Goal: Use online tool/utility: Utilize a website feature to perform a specific function

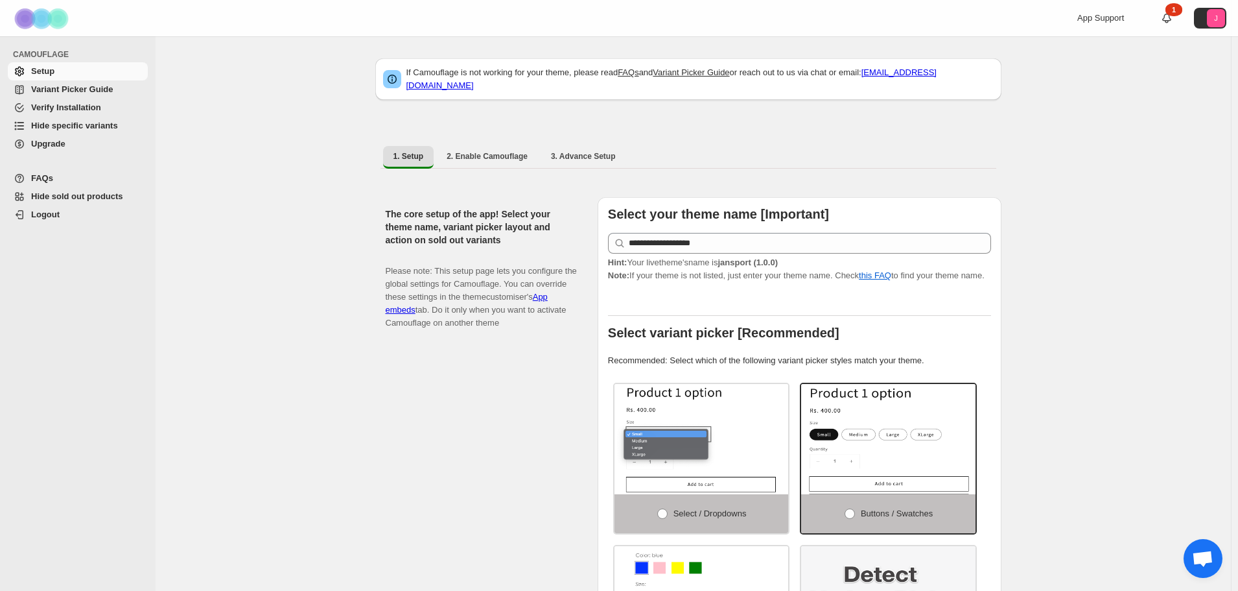
click at [67, 127] on span "Hide specific variants" at bounding box center [74, 126] width 87 height 10
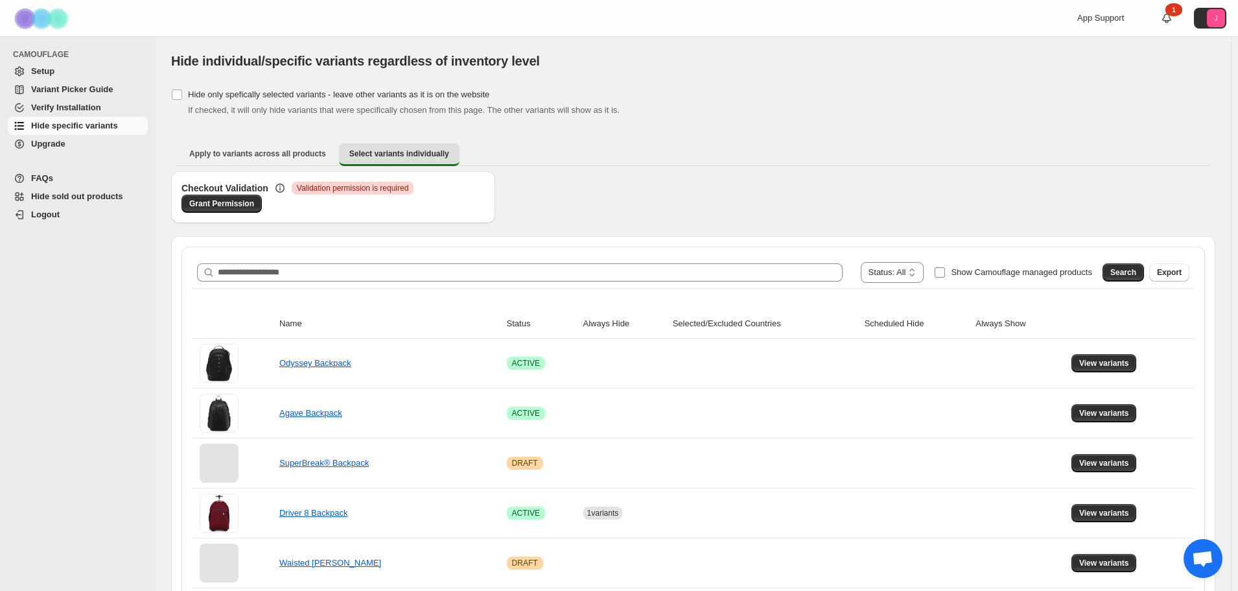
click at [988, 269] on span "Show Camouflage managed products" at bounding box center [1021, 272] width 141 height 10
click at [1125, 270] on span "Search" at bounding box center [1124, 272] width 26 height 10
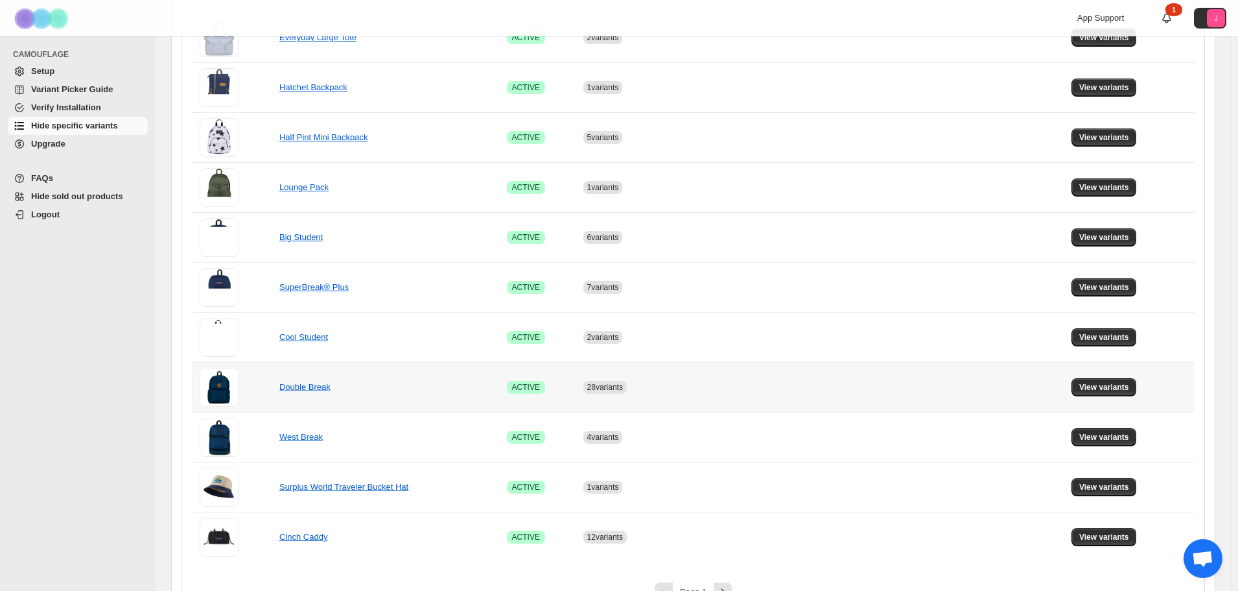
scroll to position [778, 0]
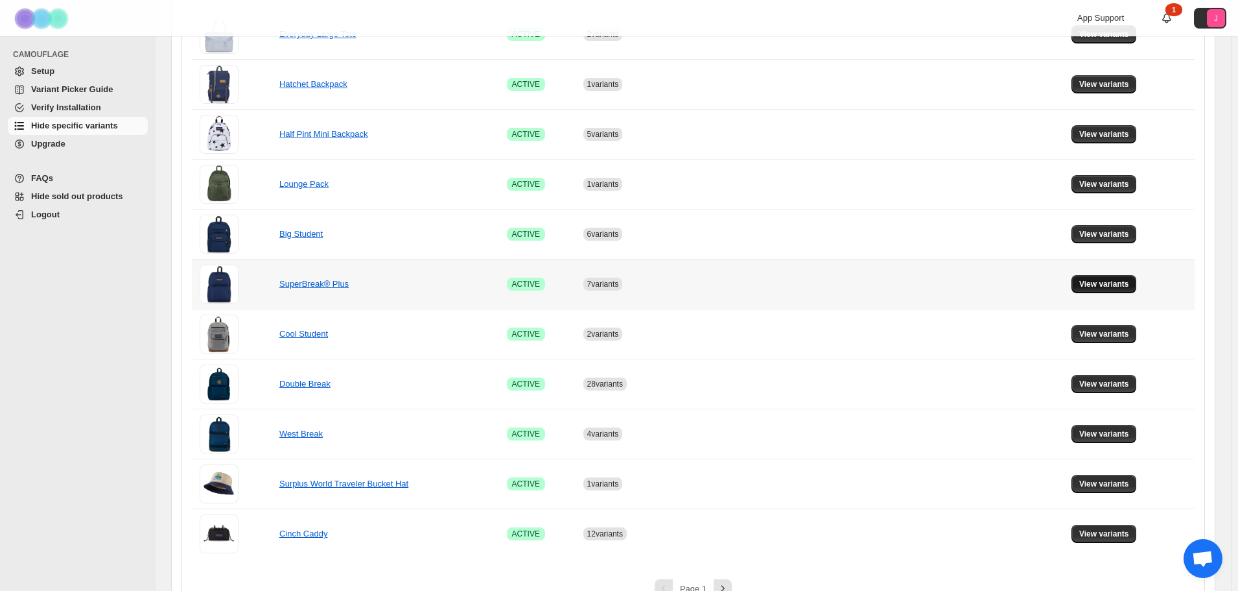
click at [1090, 275] on button "View variants" at bounding box center [1104, 284] width 65 height 18
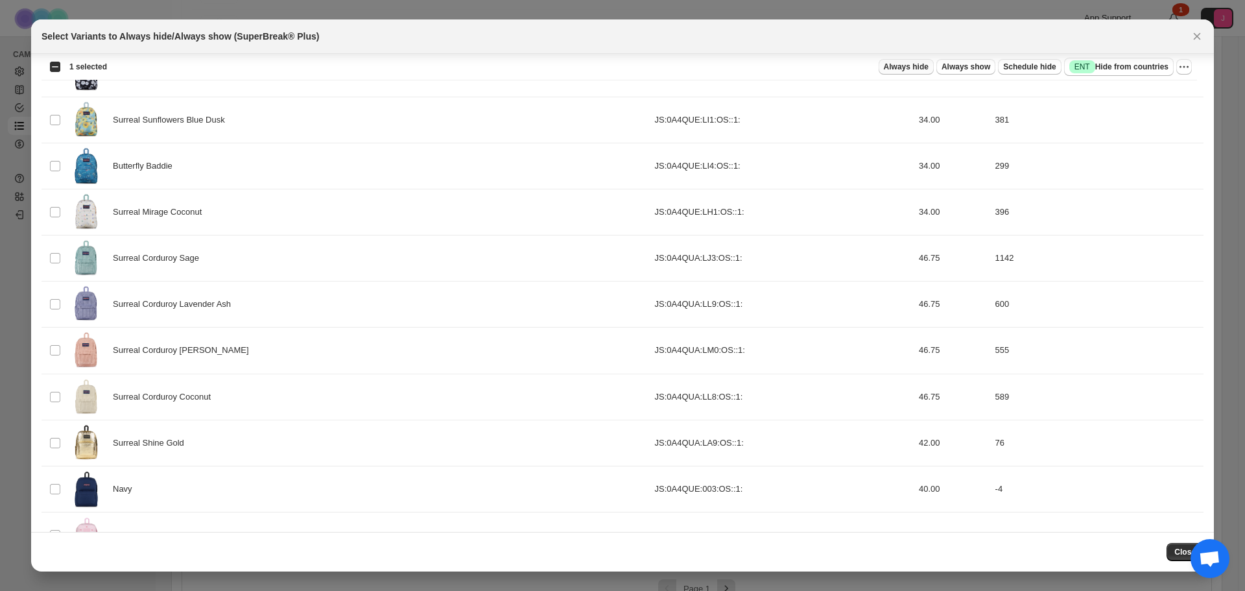
scroll to position [1032, 0]
click at [918, 70] on span "Always hide" at bounding box center [906, 67] width 45 height 10
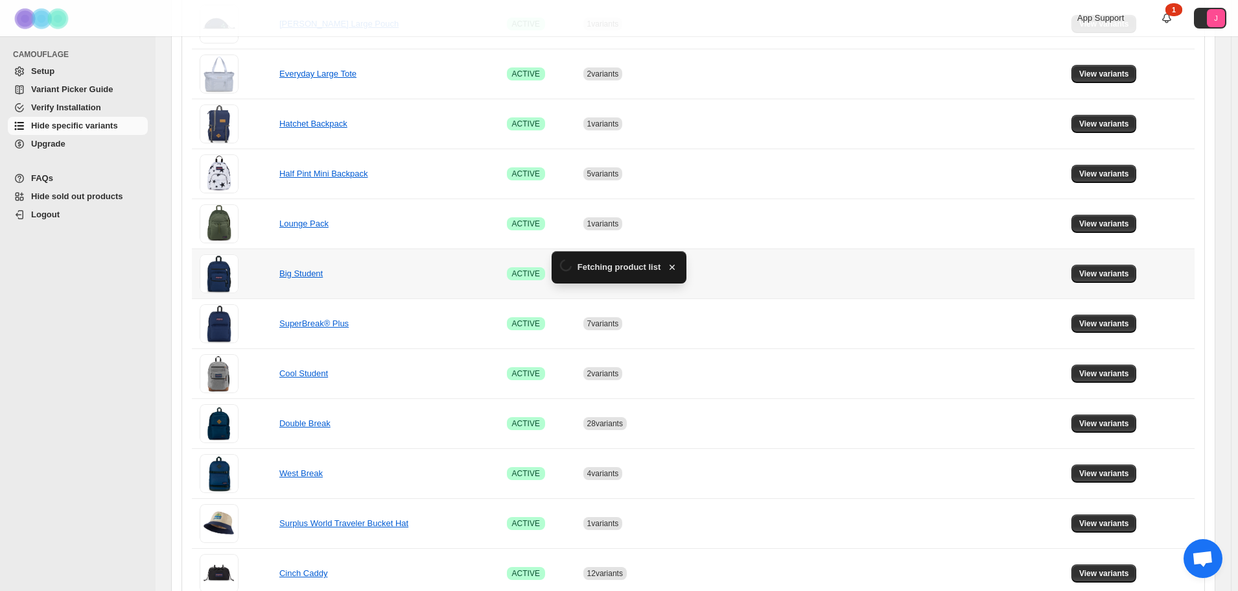
scroll to position [778, 0]
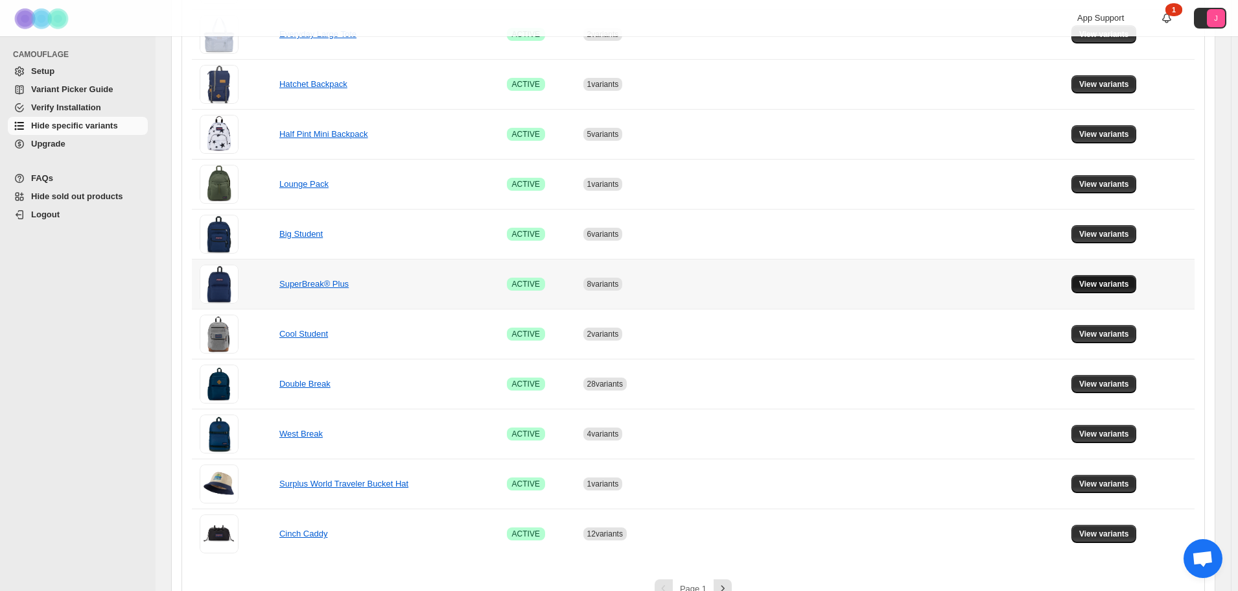
click at [1091, 290] on button "View variants" at bounding box center [1104, 284] width 65 height 18
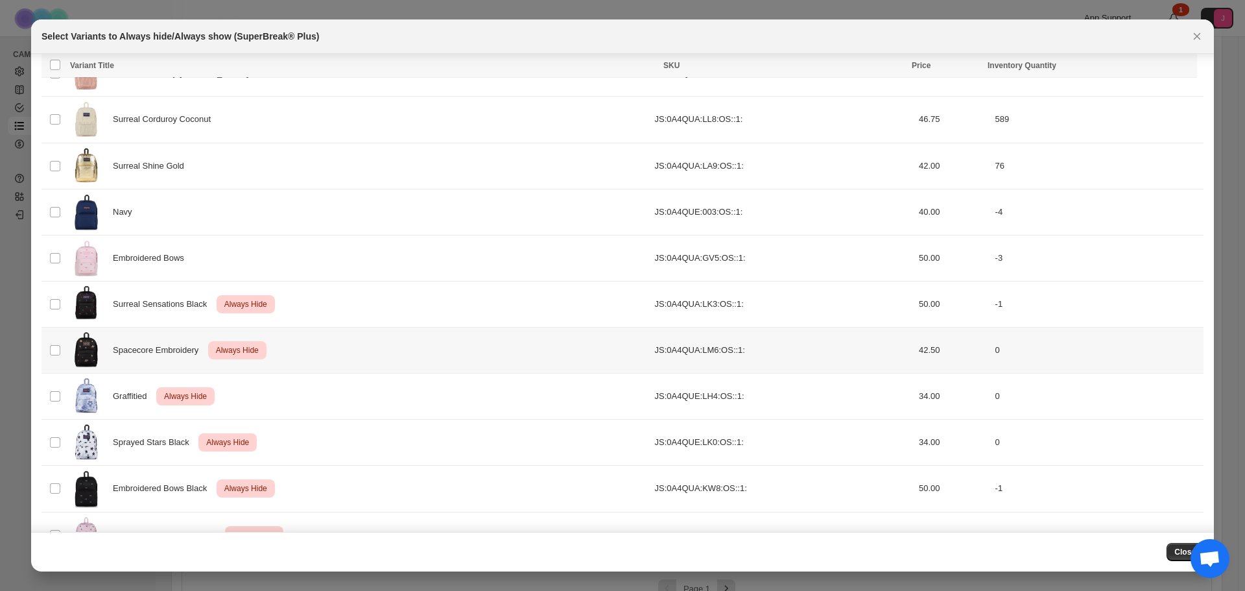
scroll to position [1261, 0]
click at [1198, 45] on div "Select Variants to Always hide/Always show (SuperBreak® Plus)" at bounding box center [622, 36] width 1183 height 34
click at [1198, 35] on icon "Close" at bounding box center [1197, 36] width 7 height 7
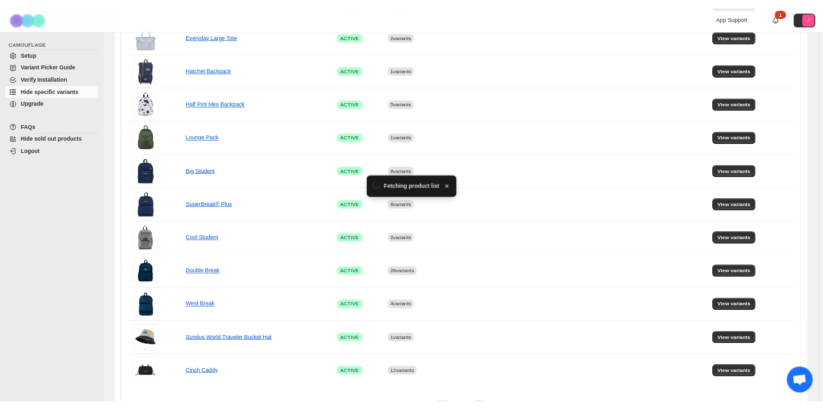
scroll to position [778, 0]
